Goal: Information Seeking & Learning: Understand process/instructions

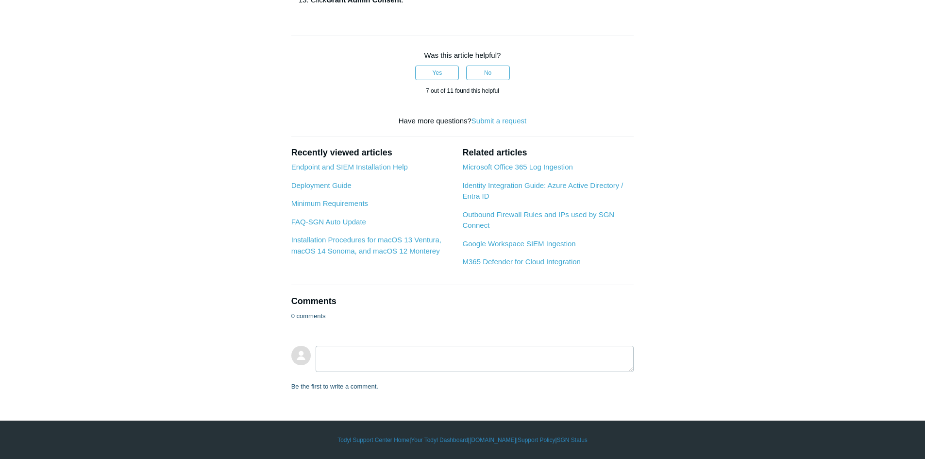
scroll to position [1554, 0]
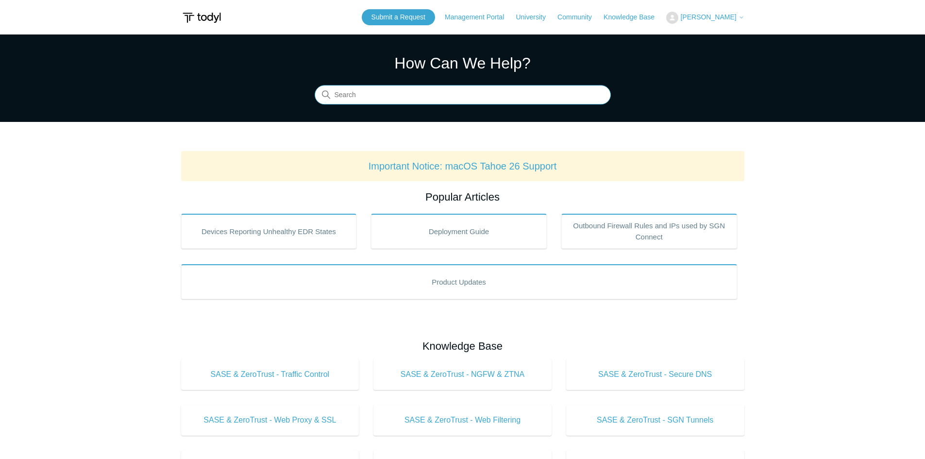
click at [408, 92] on input "Search" at bounding box center [463, 94] width 296 height 19
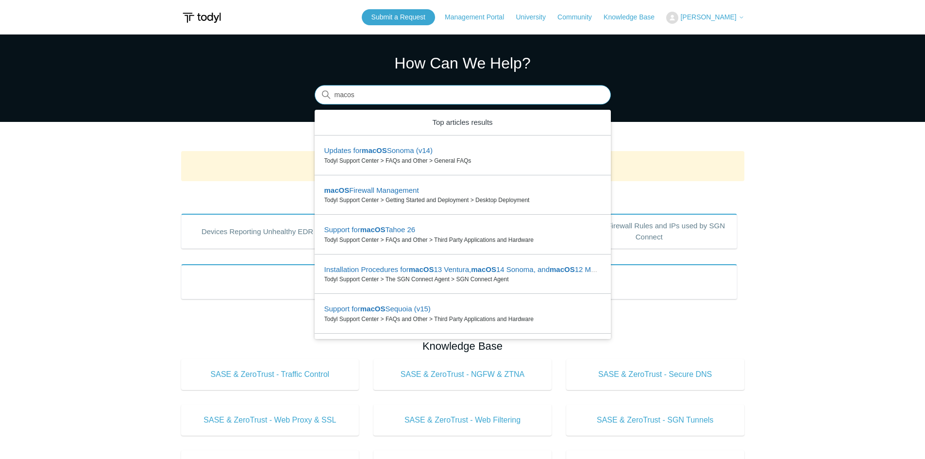
type input "macos"
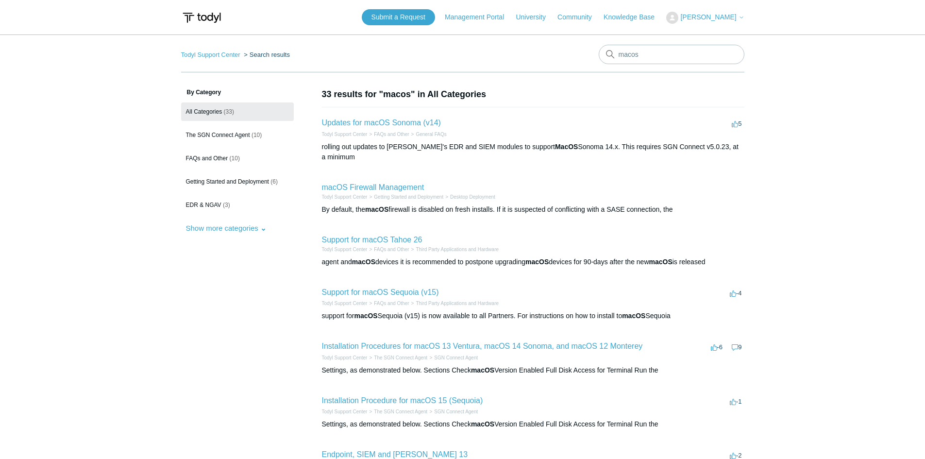
scroll to position [49, 0]
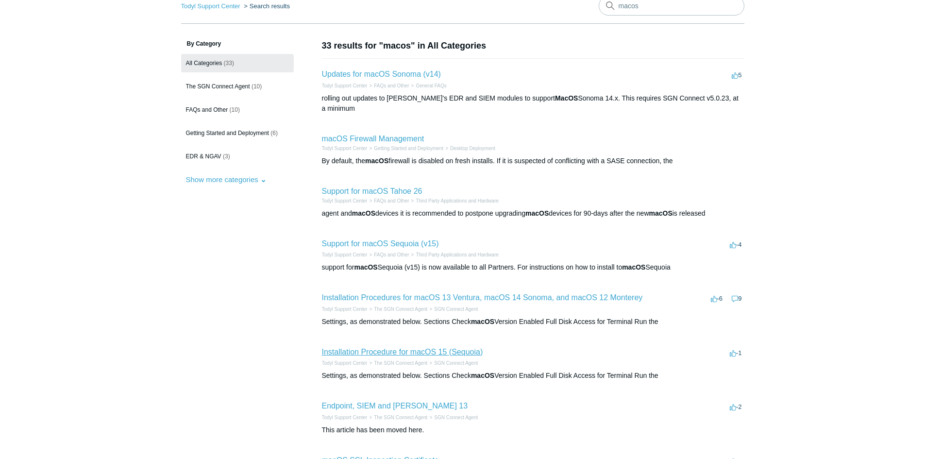
click at [399, 348] on link "Installation Procedure for macOS 15 (Sequoia)" at bounding box center [402, 352] width 161 height 8
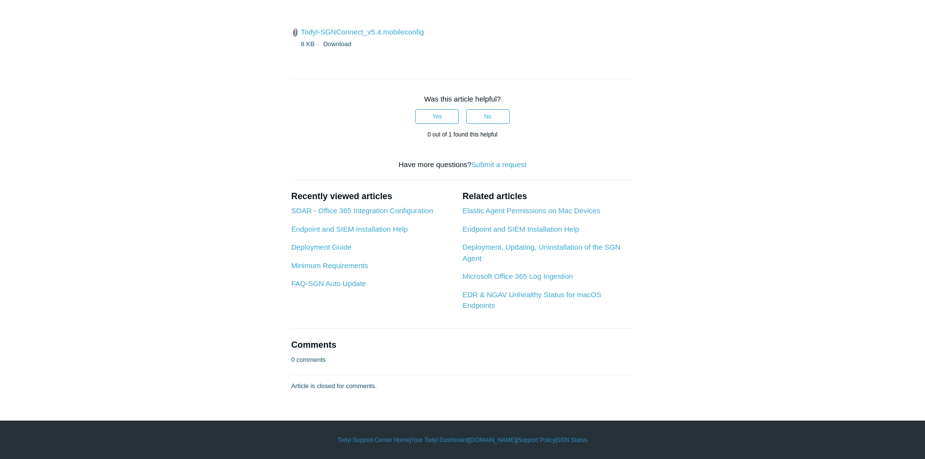
scroll to position [1749, 0]
drag, startPoint x: 291, startPoint y: 260, endPoint x: 433, endPoint y: 260, distance: 141.8
copy h2 "EDR / SIEM Permissions"
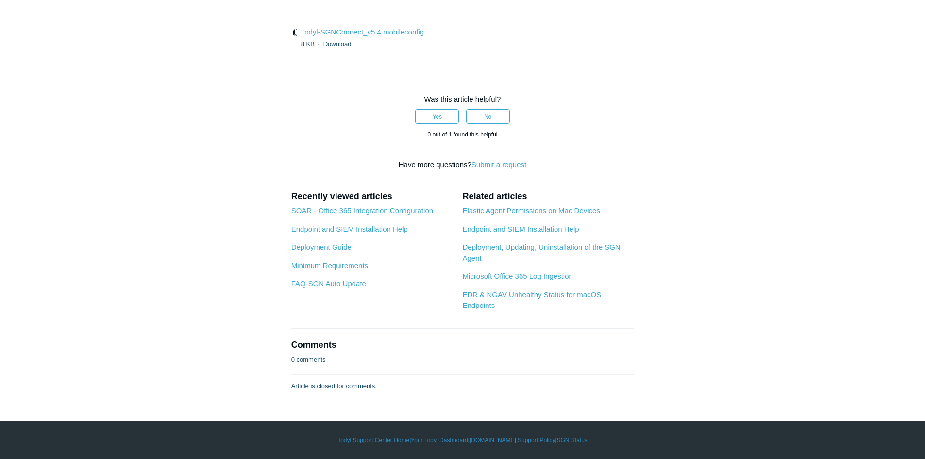
scroll to position [3303, 0]
